Goal: Task Accomplishment & Management: Use online tool/utility

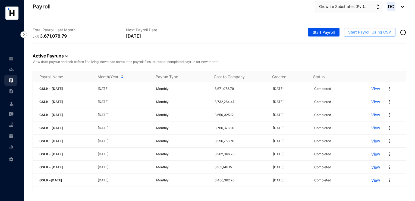
click at [356, 34] on span "Start Payroll Using CSV" at bounding box center [369, 31] width 43 height 5
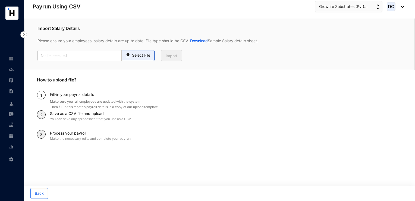
click at [150, 54] on p "Select File" at bounding box center [141, 55] width 18 height 6
click at [0, 0] on input "Select File" at bounding box center [0, 0] width 0 height 0
type input "Payroll Uploaded File- GSLK- [DATE].csv"
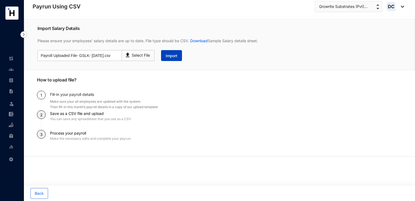
click at [170, 58] on span "Import" at bounding box center [172, 55] width 12 height 5
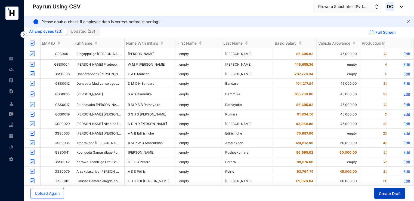
click at [385, 195] on span "Create Draft" at bounding box center [390, 193] width 22 height 5
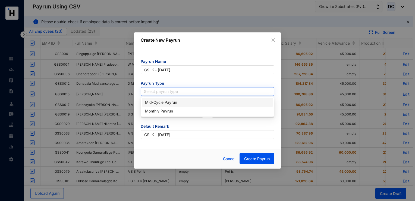
click at [165, 91] on input "search" at bounding box center [207, 91] width 127 height 8
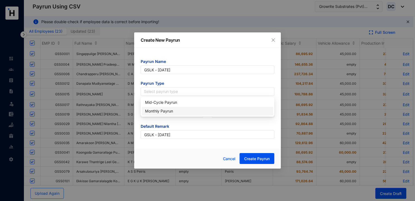
click at [157, 113] on div "Monthly Payrun" at bounding box center [207, 111] width 125 height 6
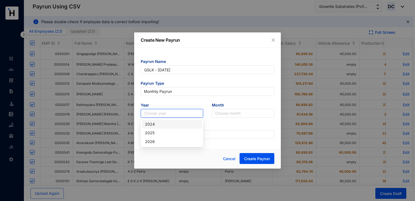
click at [194, 115] on input "search" at bounding box center [172, 113] width 56 height 8
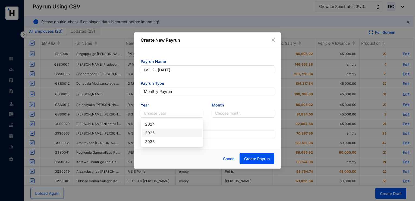
click at [167, 133] on div "2025" at bounding box center [172, 133] width 54 height 6
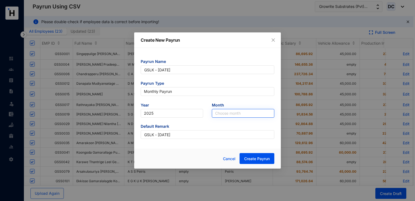
click at [232, 113] on input "search" at bounding box center [243, 113] width 56 height 8
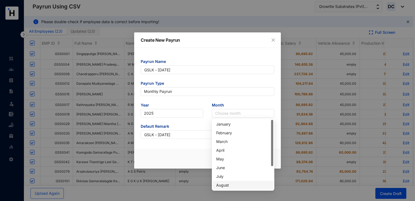
click at [227, 183] on div "August" at bounding box center [243, 185] width 54 height 6
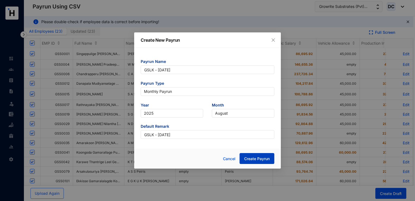
click at [244, 160] on button "Create Payrun" at bounding box center [257, 158] width 35 height 11
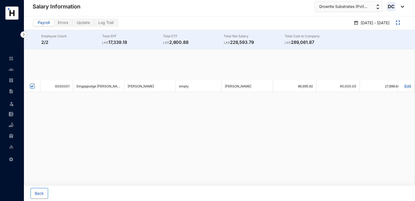
checkbox input "false"
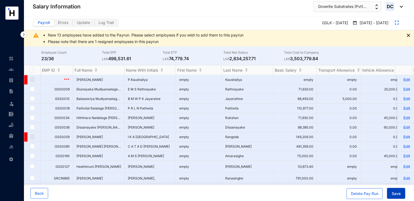
click at [400, 193] on span "Save" at bounding box center [395, 193] width 9 height 5
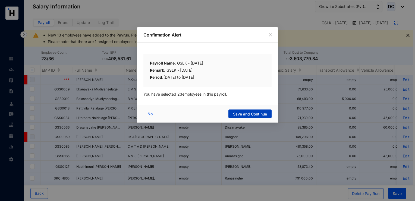
click at [257, 115] on span "Save and Continue" at bounding box center [250, 113] width 34 height 5
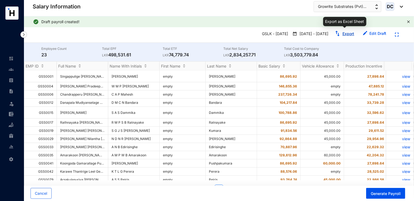
click at [339, 35] on img "button" at bounding box center [337, 33] width 5 height 5
